Goal: Task Accomplishment & Management: Manage account settings

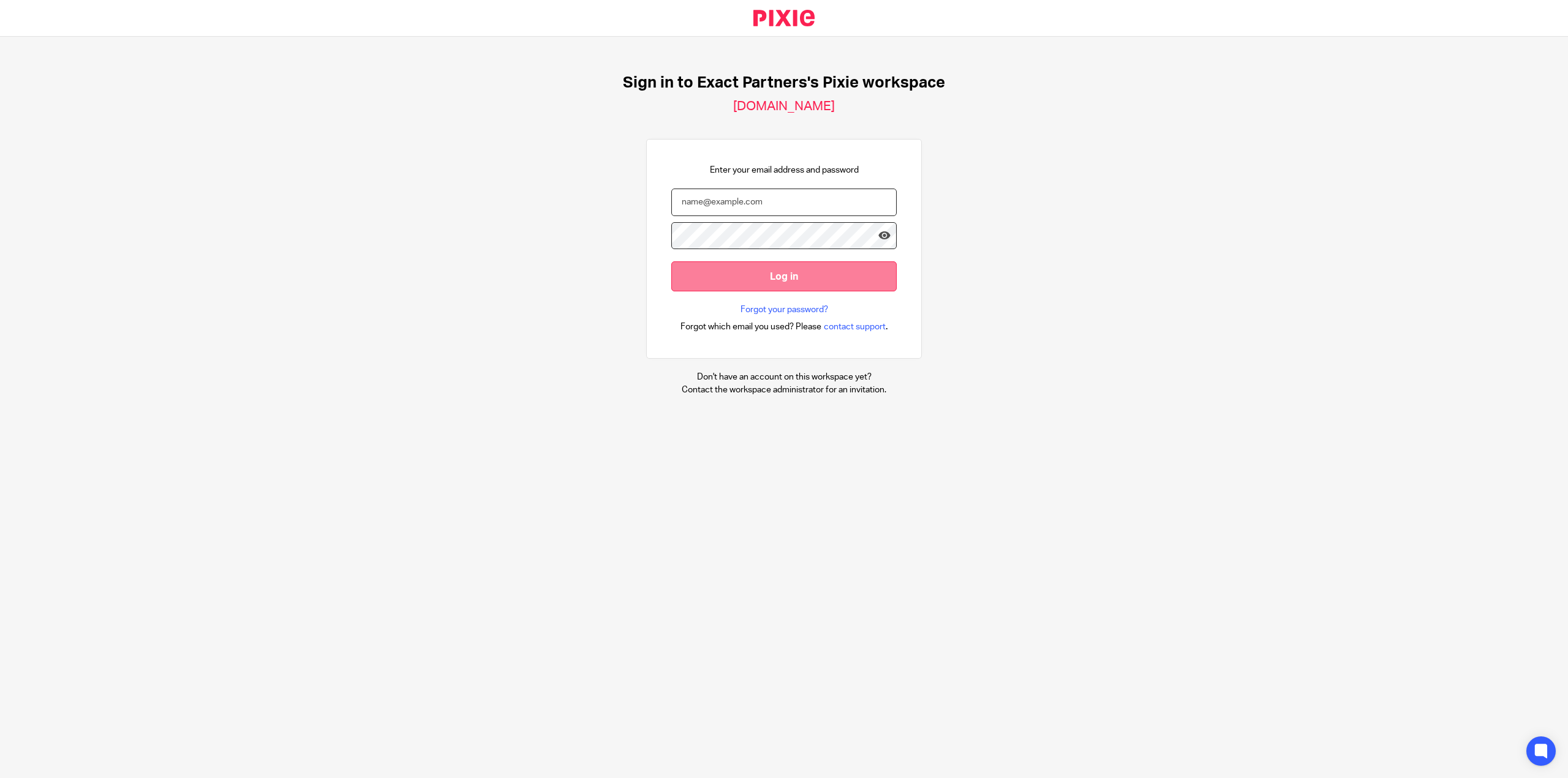
type input "bill@getexact.com"
click at [771, 274] on input "Log in" at bounding box center [784, 277] width 226 height 30
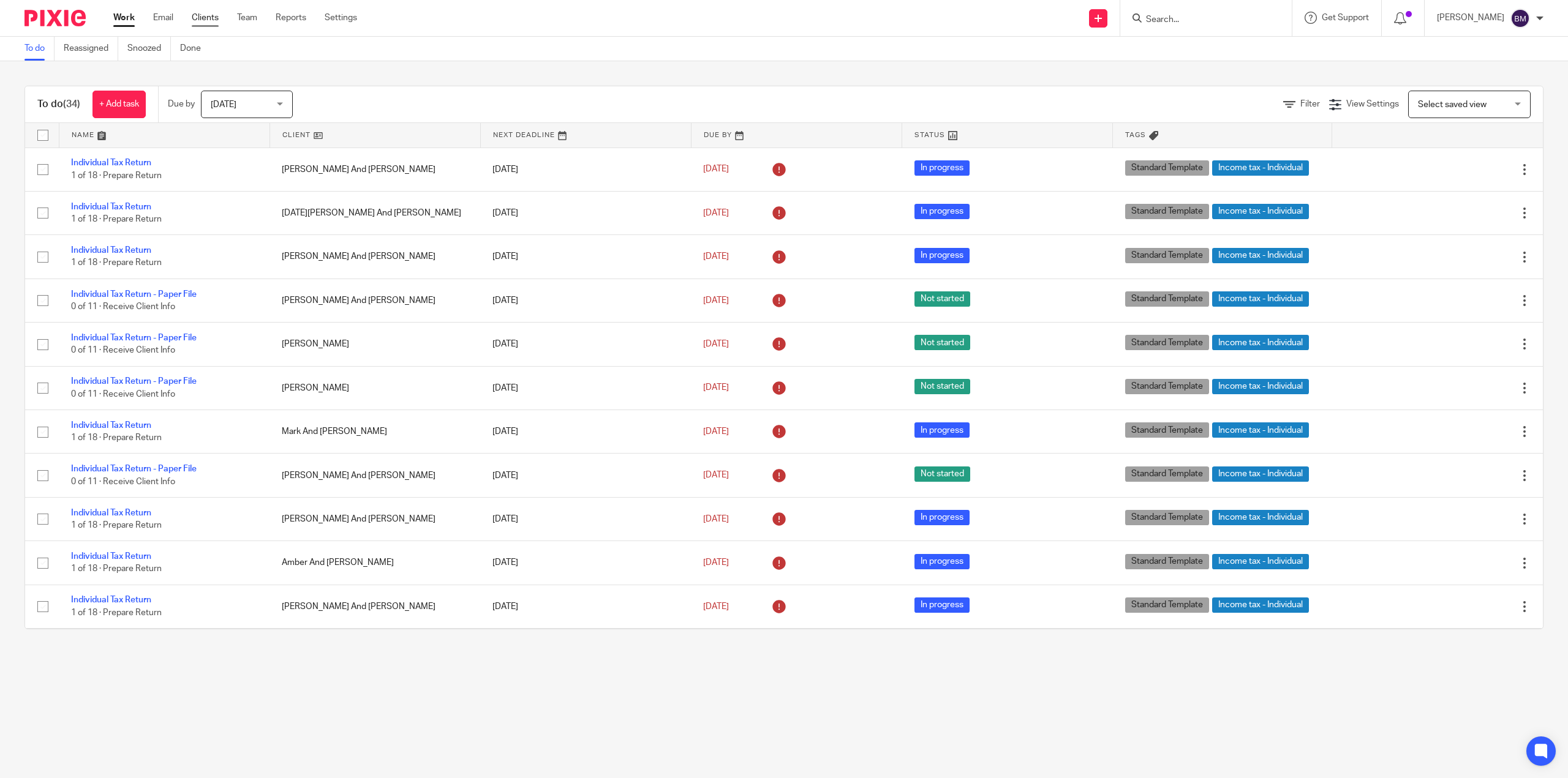
click at [203, 22] on link "Clients" at bounding box center [205, 18] width 27 height 12
click at [205, 10] on div "Work Email Clients Team Reports Settings Work Email Clients Team Reports Settin…" at bounding box center [239, 18] width 275 height 36
click at [205, 16] on link "Clients" at bounding box center [205, 18] width 27 height 12
click at [0, 778] on nordpass-portal at bounding box center [0, 778] width 0 height 0
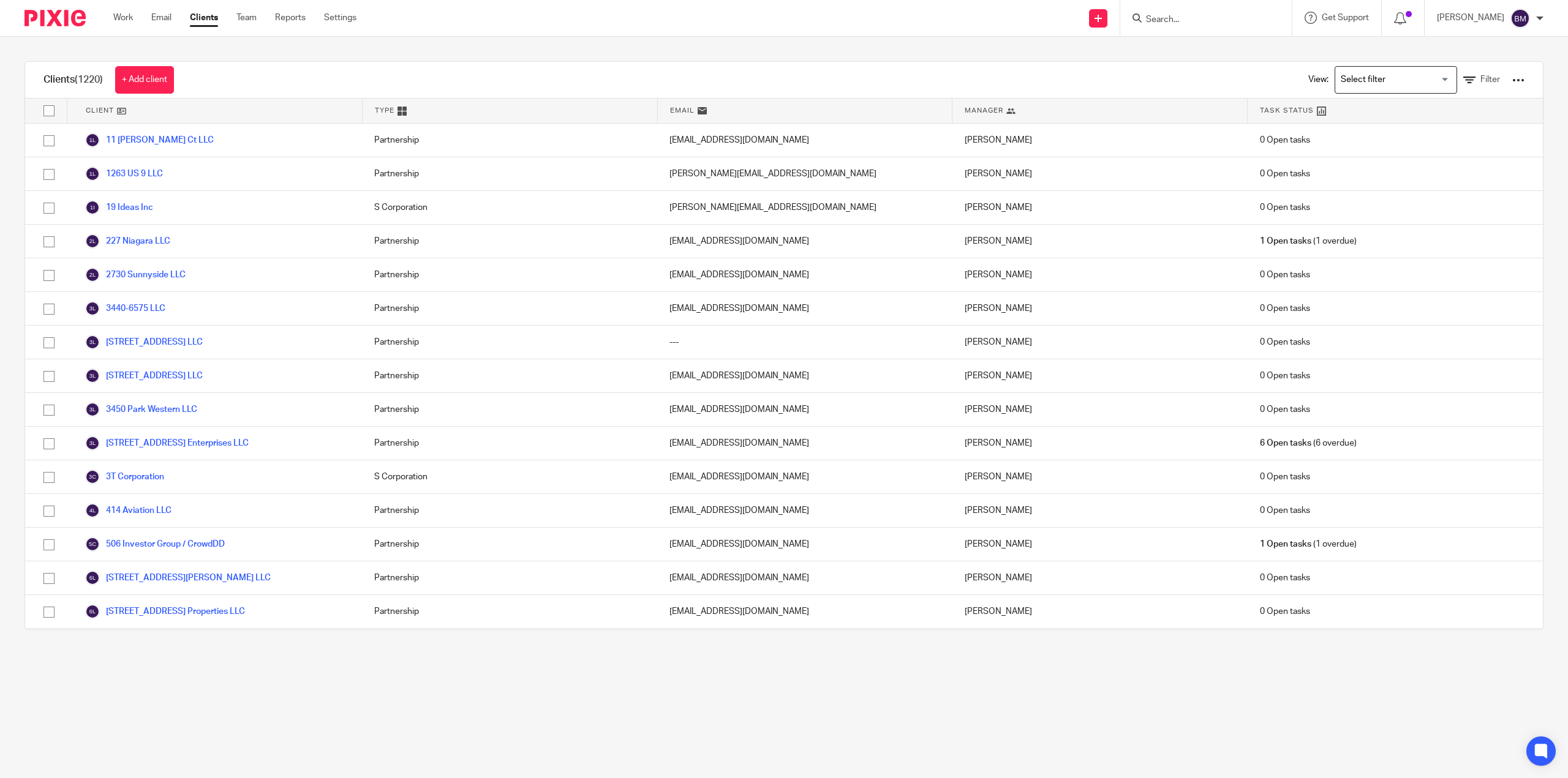
click at [1235, 14] on form at bounding box center [1210, 18] width 130 height 16
click at [1219, 23] on input "Search" at bounding box center [1200, 20] width 110 height 11
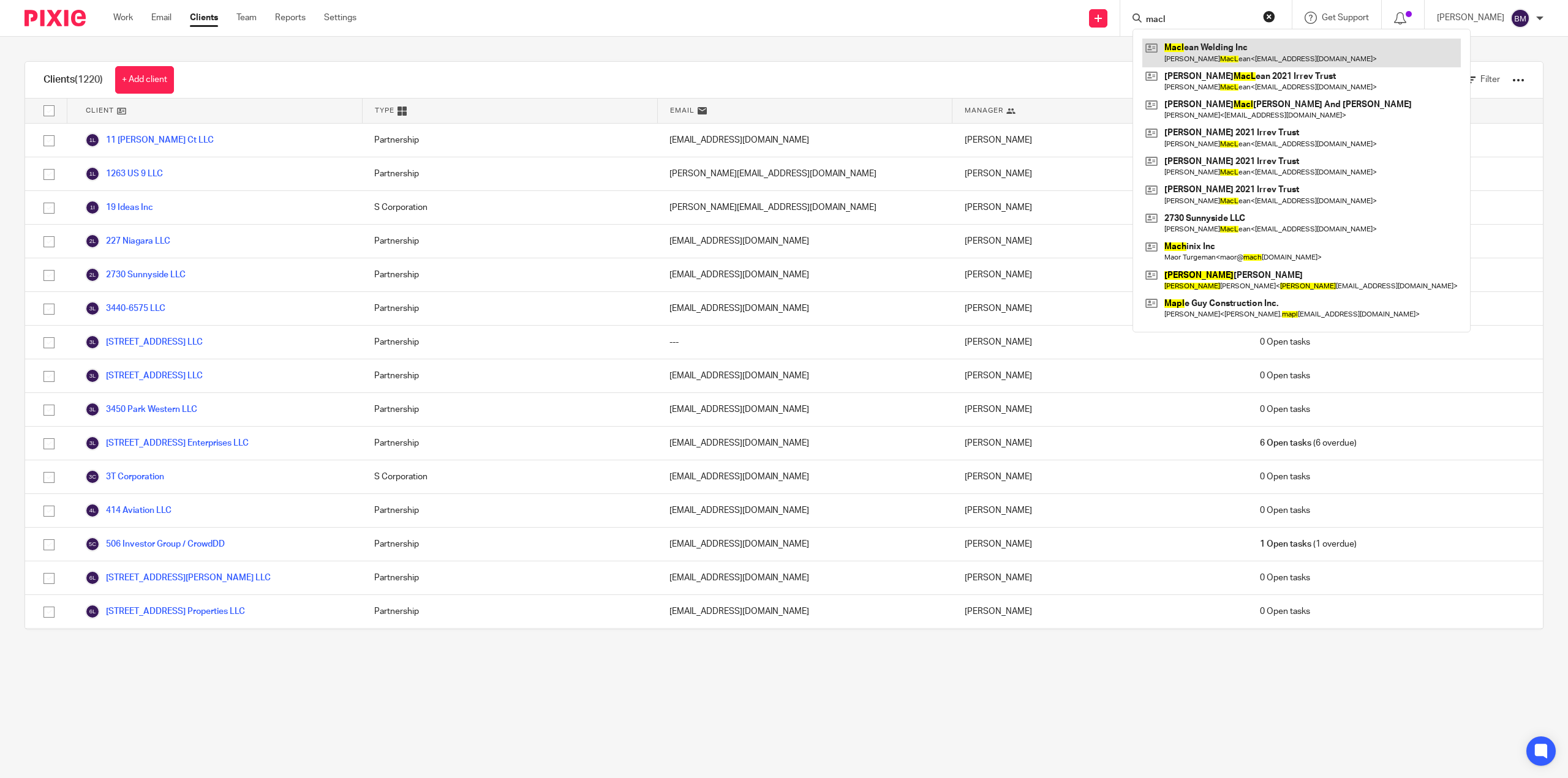
type input "macl"
click at [1219, 48] on link at bounding box center [1302, 52] width 319 height 28
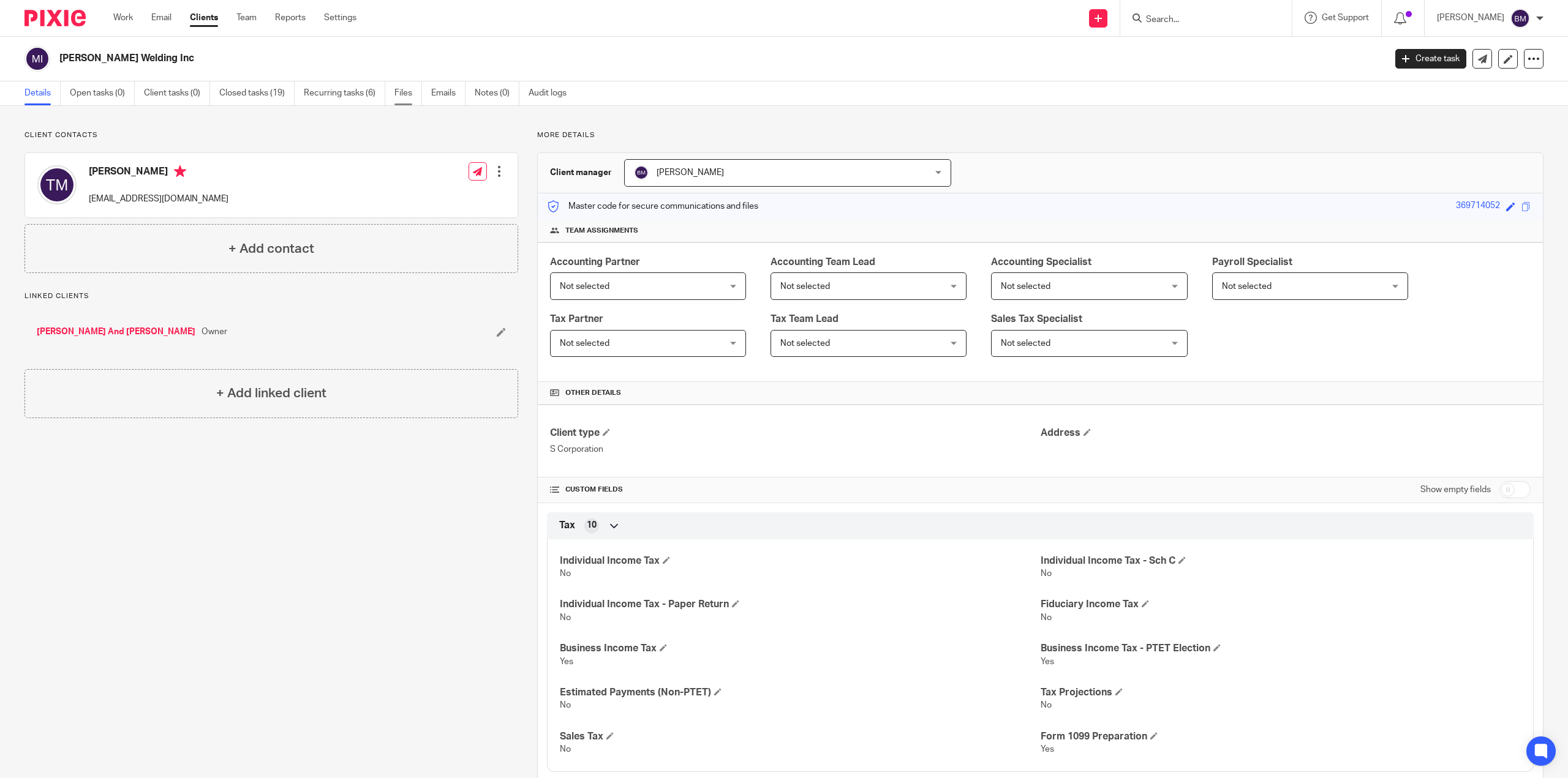
click at [398, 96] on link "Files" at bounding box center [408, 93] width 28 height 24
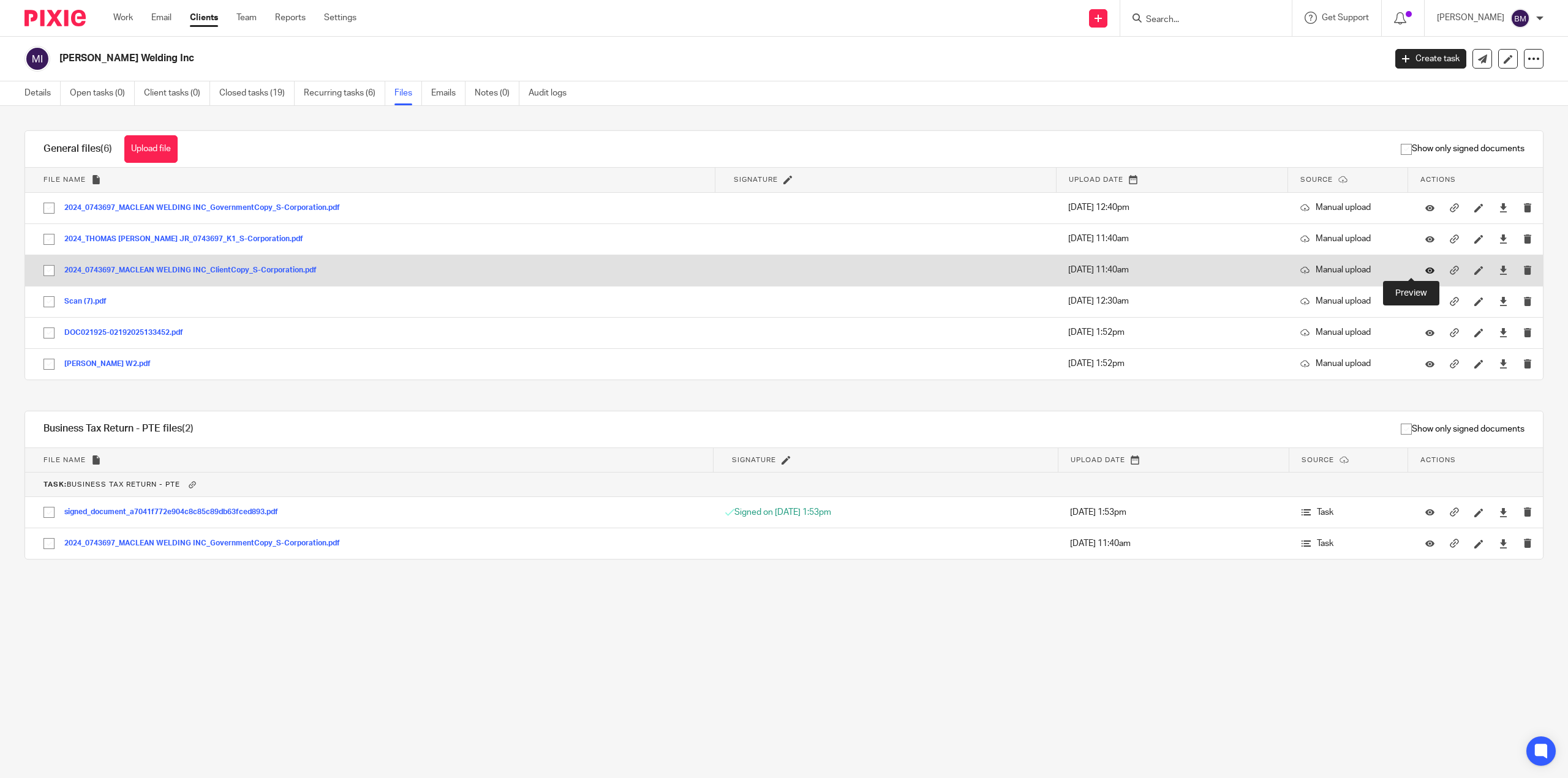
click at [1425, 270] on icon at bounding box center [1430, 270] width 10 height 10
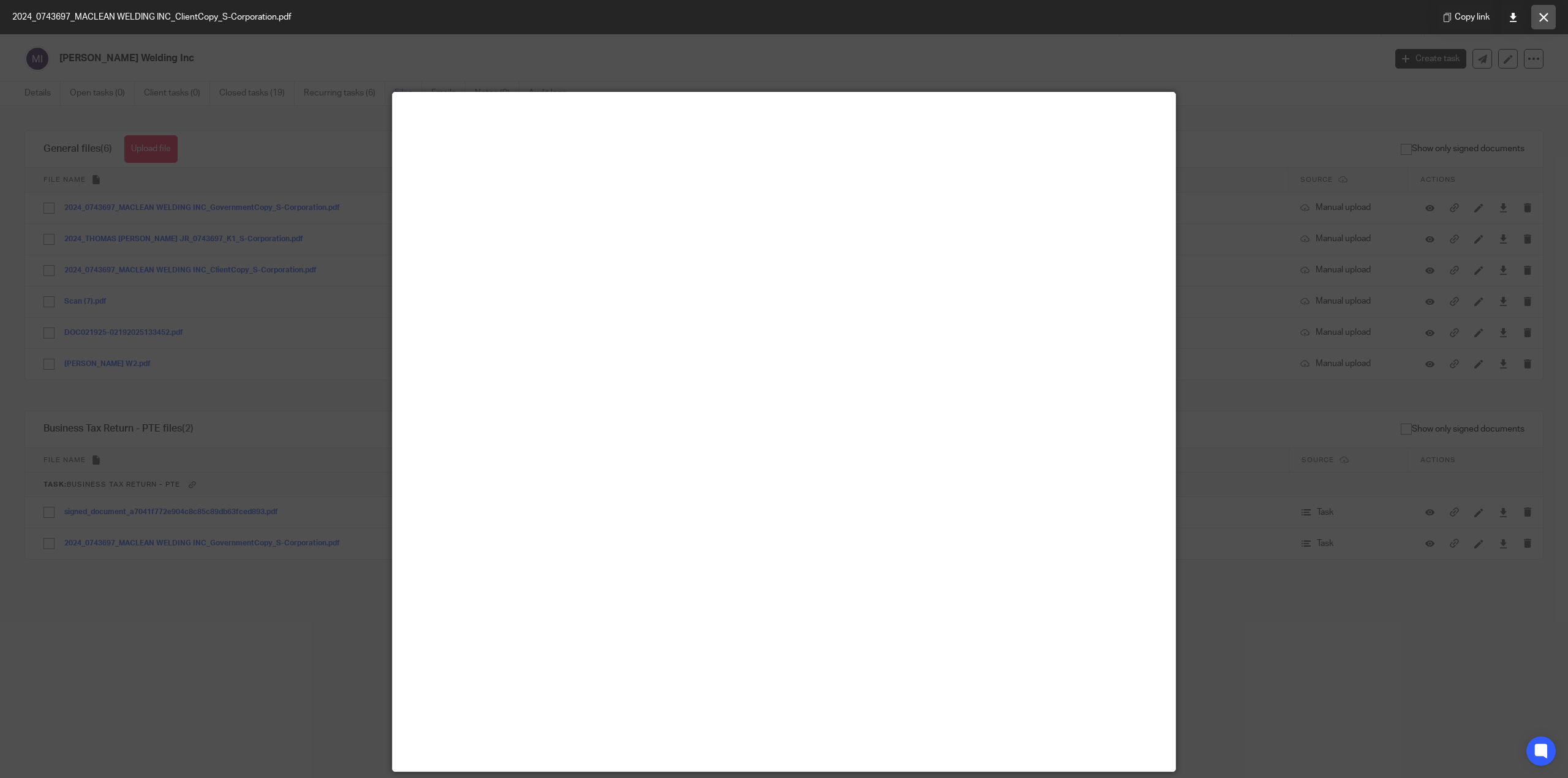
click at [1545, 16] on icon at bounding box center [1544, 18] width 10 height 10
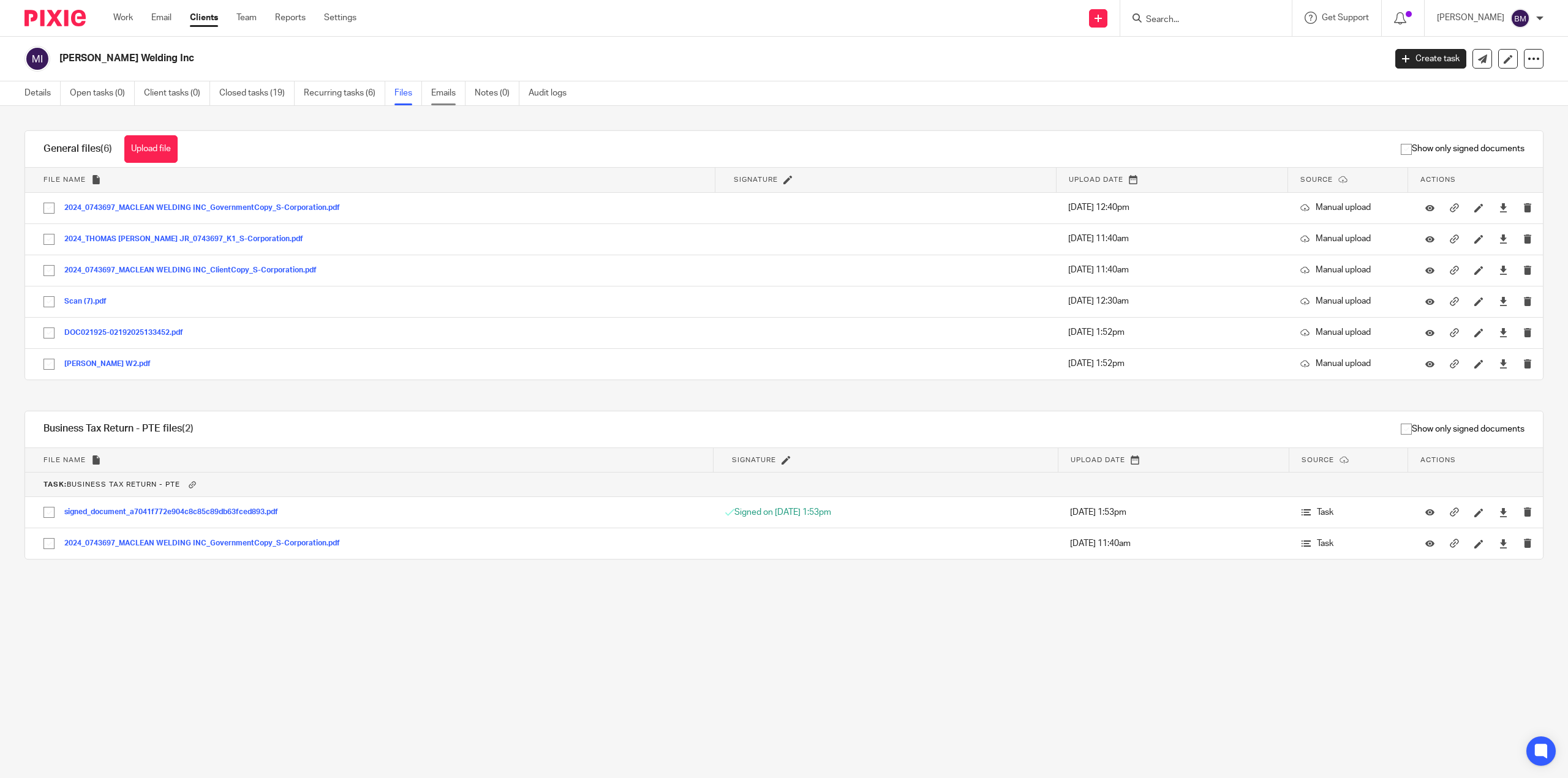
click at [432, 92] on link "Emails" at bounding box center [448, 93] width 34 height 24
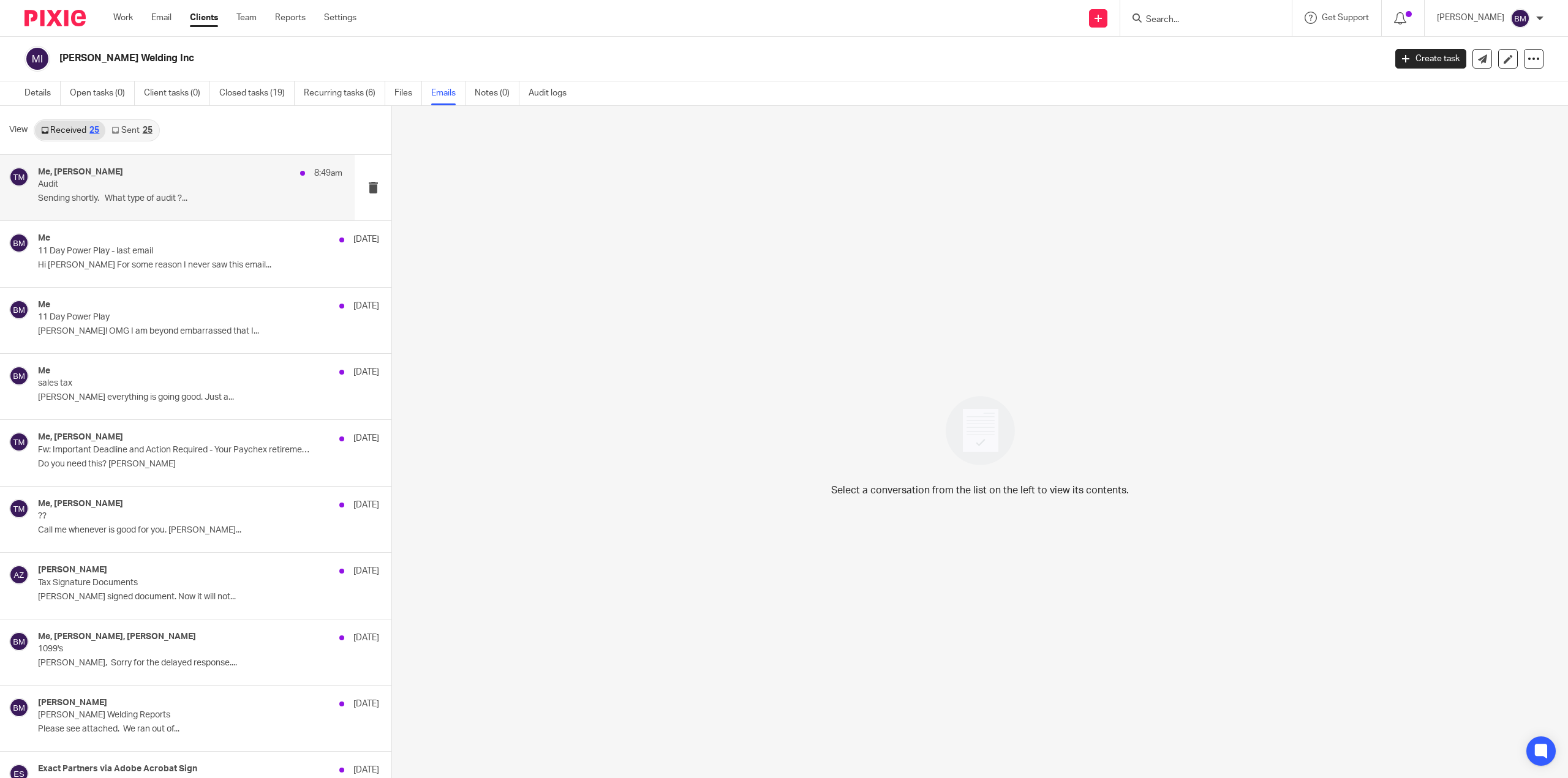
click at [153, 172] on div "Me, [PERSON_NAME] 8:49am" at bounding box center [190, 173] width 304 height 12
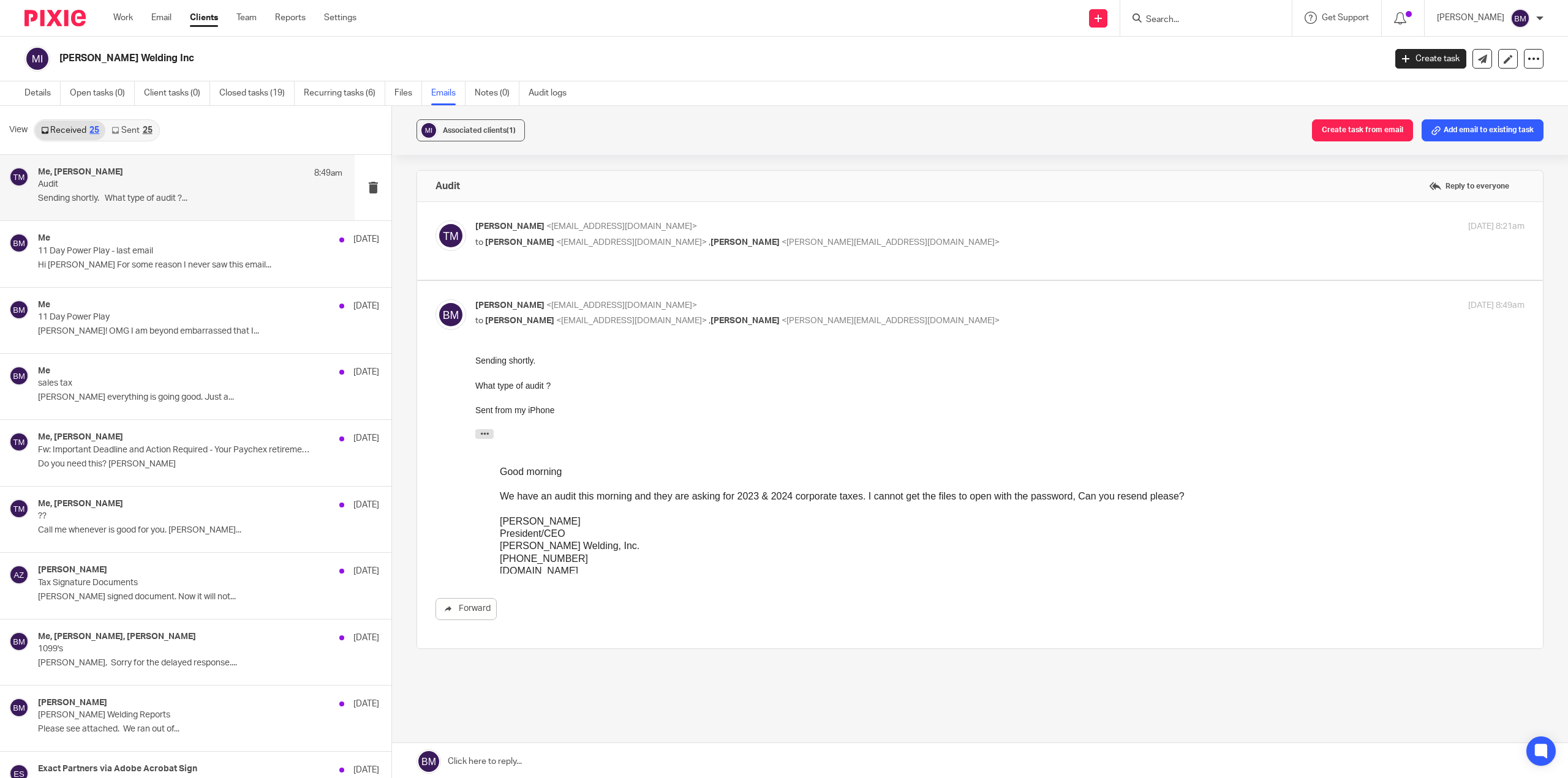
drag, startPoint x: 1448, startPoint y: 189, endPoint x: 989, endPoint y: 208, distance: 459.4
click at [989, 208] on label at bounding box center [980, 241] width 1126 height 77
click at [436, 220] on input "checkbox" at bounding box center [435, 220] width 1 height 1
checkbox input "true"
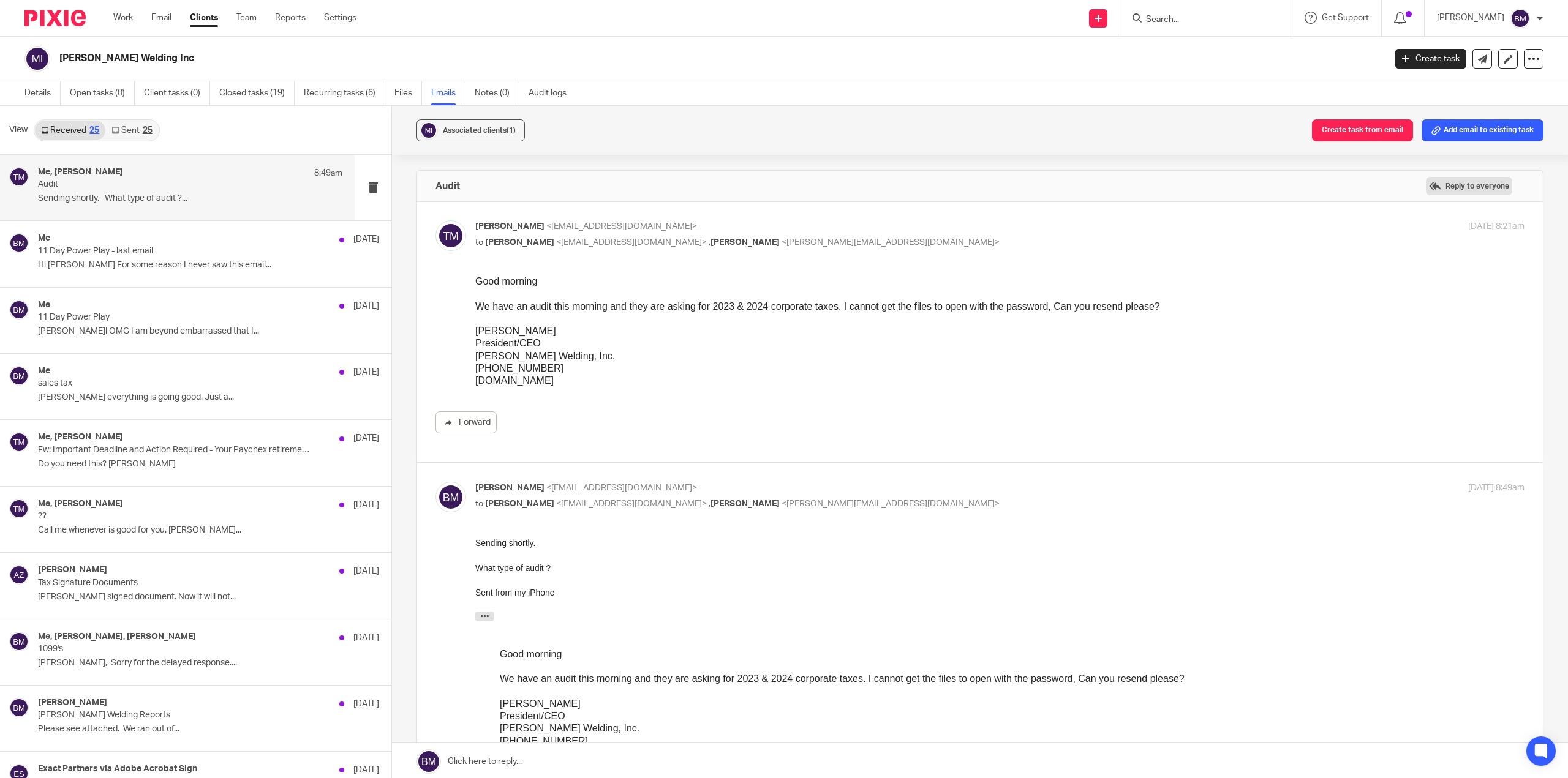
click at [1431, 191] on label "Reply to everyone" at bounding box center [1469, 185] width 86 height 18
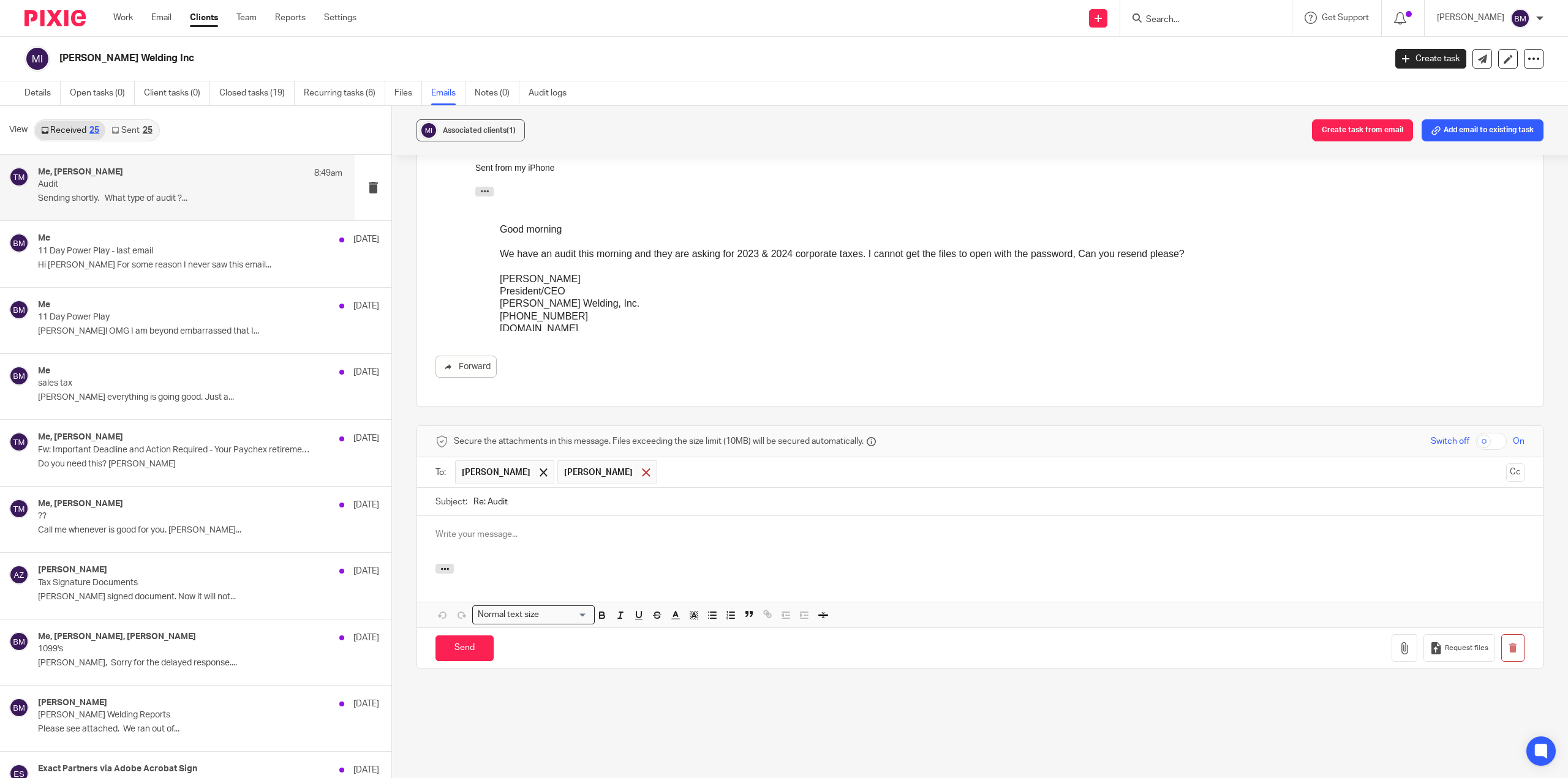
click at [642, 474] on span at bounding box center [646, 472] width 8 height 8
click at [1399, 648] on icon "button" at bounding box center [1405, 648] width 12 height 12
click at [402, 92] on link "Files" at bounding box center [408, 93] width 28 height 24
